Goal: Navigation & Orientation: Find specific page/section

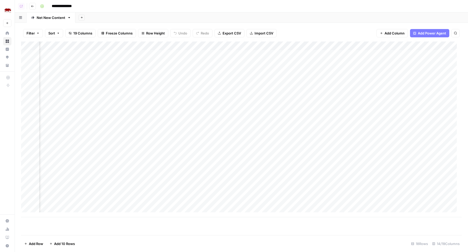
scroll to position [0, 280]
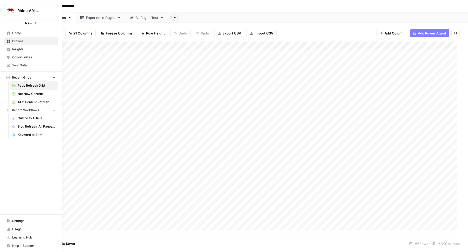
click at [23, 65] on span "Your Data" at bounding box center [33, 65] width 43 height 5
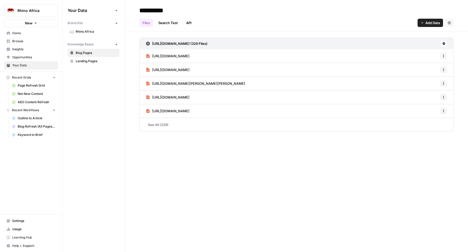
click at [92, 30] on span "Rhino Africa" at bounding box center [96, 31] width 41 height 5
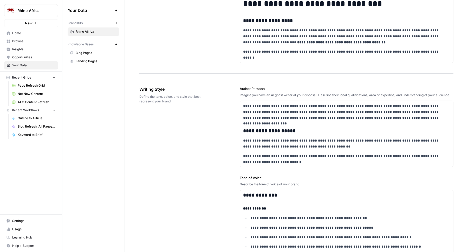
scroll to position [384, 0]
